Goal: Information Seeking & Learning: Check status

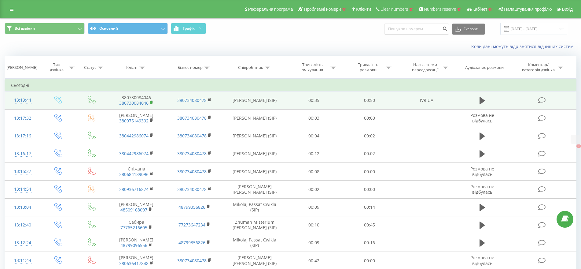
click at [151, 103] on rect at bounding box center [151, 102] width 2 height 3
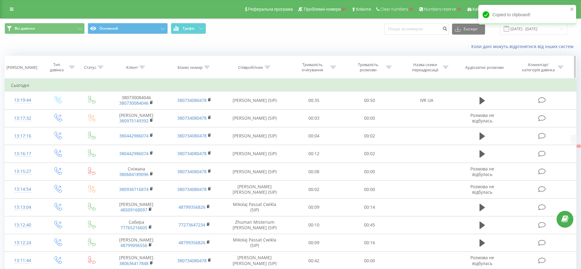
click at [144, 68] on icon at bounding box center [142, 67] width 6 height 3
click at [129, 107] on input "text" at bounding box center [137, 111] width 54 height 11
paste input "380730084046"
click at [153, 124] on span "OK" at bounding box center [149, 122] width 17 height 9
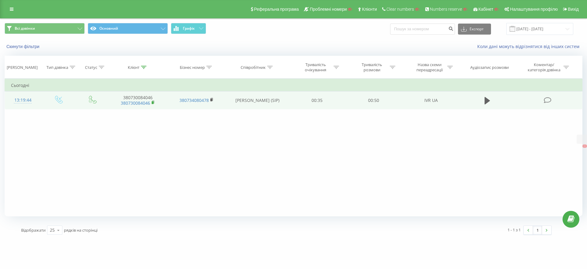
click at [154, 102] on icon at bounding box center [153, 102] width 2 height 3
click at [211, 98] on icon at bounding box center [211, 100] width 3 height 4
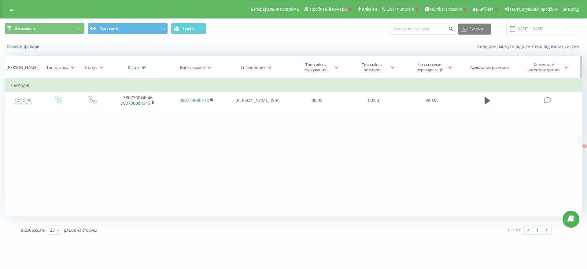
click at [146, 68] on icon at bounding box center [144, 67] width 6 height 3
drag, startPoint x: 145, startPoint y: 111, endPoint x: 75, endPoint y: 114, distance: 70.1
click at [78, 114] on div "Фільтрувати за умовою Дорівнює Введіть значення Скасувати OK Фільтрувати за умо…" at bounding box center [294, 148] width 578 height 138
paste input "0631502983"
type input "0631502983"
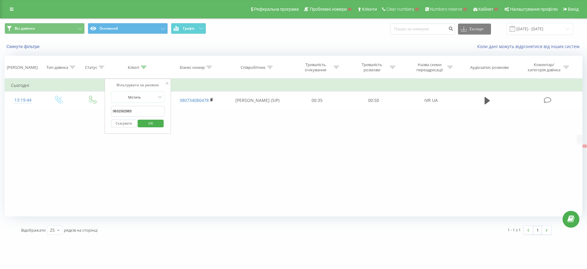
click at [148, 120] on span "OK" at bounding box center [150, 122] width 17 height 9
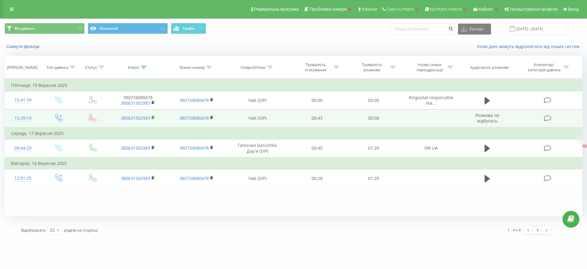
click at [153, 117] on rect at bounding box center [153, 117] width 2 height 3
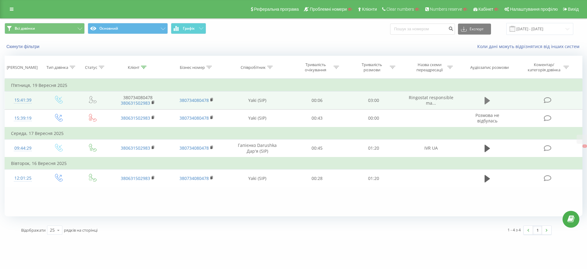
click at [488, 98] on icon at bounding box center [488, 100] width 6 height 7
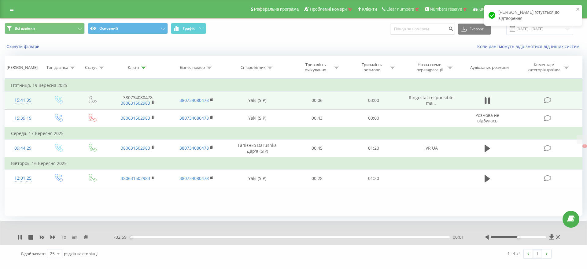
click at [254, 236] on div "00:01" at bounding box center [290, 237] width 320 height 2
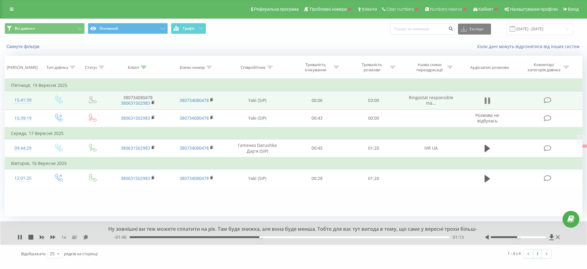
click at [484, 100] on button at bounding box center [487, 100] width 9 height 9
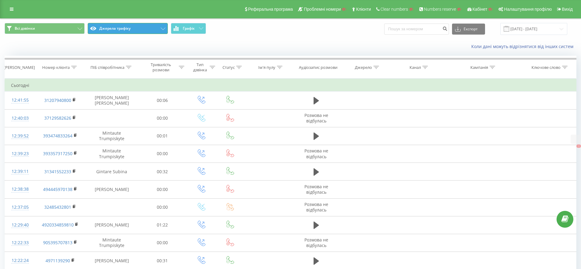
click at [125, 29] on button "Джерела трафіку" at bounding box center [128, 28] width 80 height 11
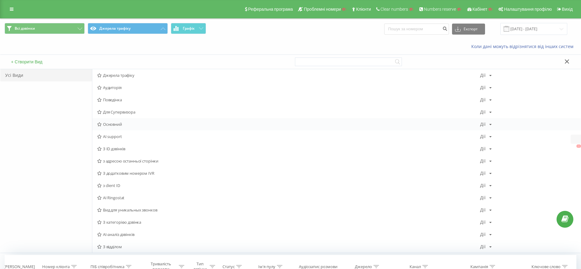
click at [119, 123] on span "Основний" at bounding box center [288, 124] width 383 height 4
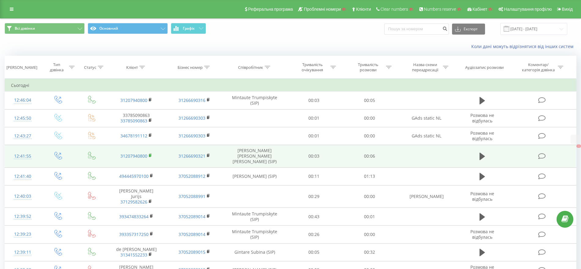
click at [150, 154] on rect at bounding box center [150, 155] width 2 height 3
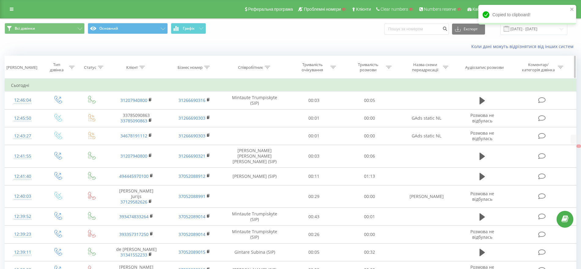
click at [142, 67] on icon at bounding box center [143, 67] width 6 height 3
click at [142, 111] on input "text" at bounding box center [137, 111] width 54 height 11
paste input "31207940800"
type input "31207940800"
click at [156, 124] on span "OK" at bounding box center [149, 122] width 17 height 9
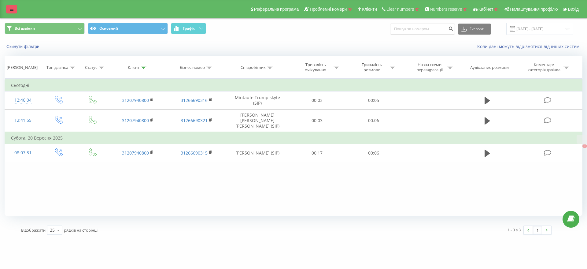
click at [10, 5] on link at bounding box center [11, 9] width 11 height 9
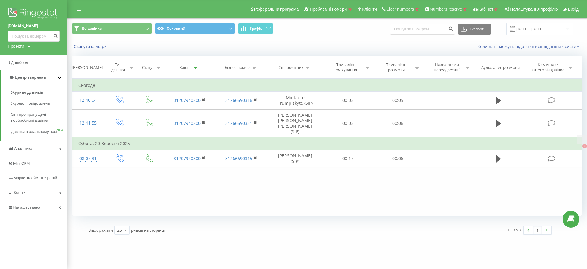
drag, startPoint x: 15, startPoint y: 47, endPoint x: 17, endPoint y: 51, distance: 4.7
click at [15, 47] on div "Проекти" at bounding box center [16, 46] width 17 height 6
click at [19, 54] on input "text" at bounding box center [24, 55] width 31 height 9
paste input "[DOMAIN_NAME]"
type input "[DOMAIN_NAME]"
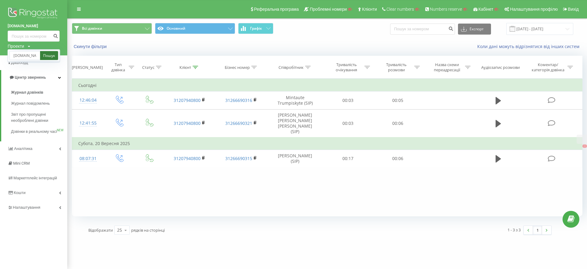
click at [47, 52] on link "Пошук" at bounding box center [49, 55] width 18 height 9
